Goal: Navigation & Orientation: Find specific page/section

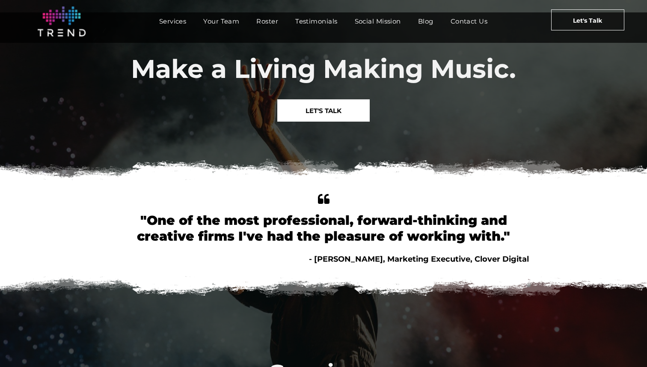
scroll to position [32, 0]
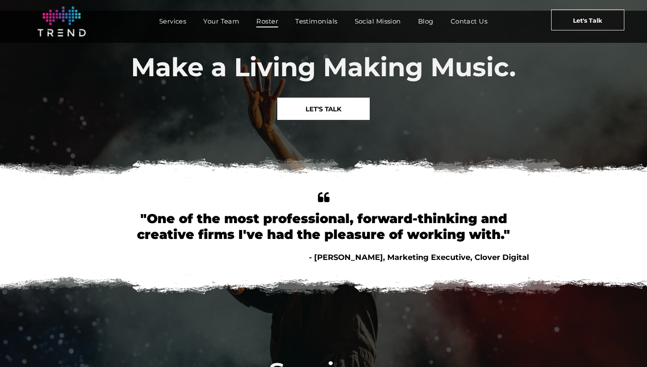
click at [265, 23] on span "Roster" at bounding box center [267, 21] width 22 height 12
